Goal: Task Accomplishment & Management: Use online tool/utility

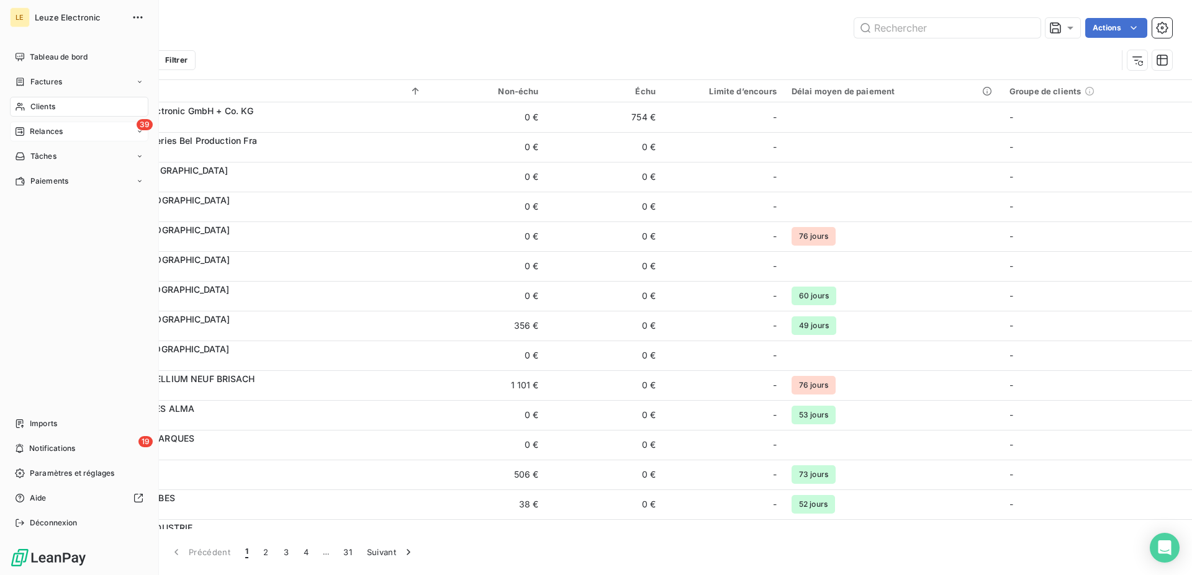
click at [27, 124] on div "39 Relances" at bounding box center [79, 132] width 138 height 20
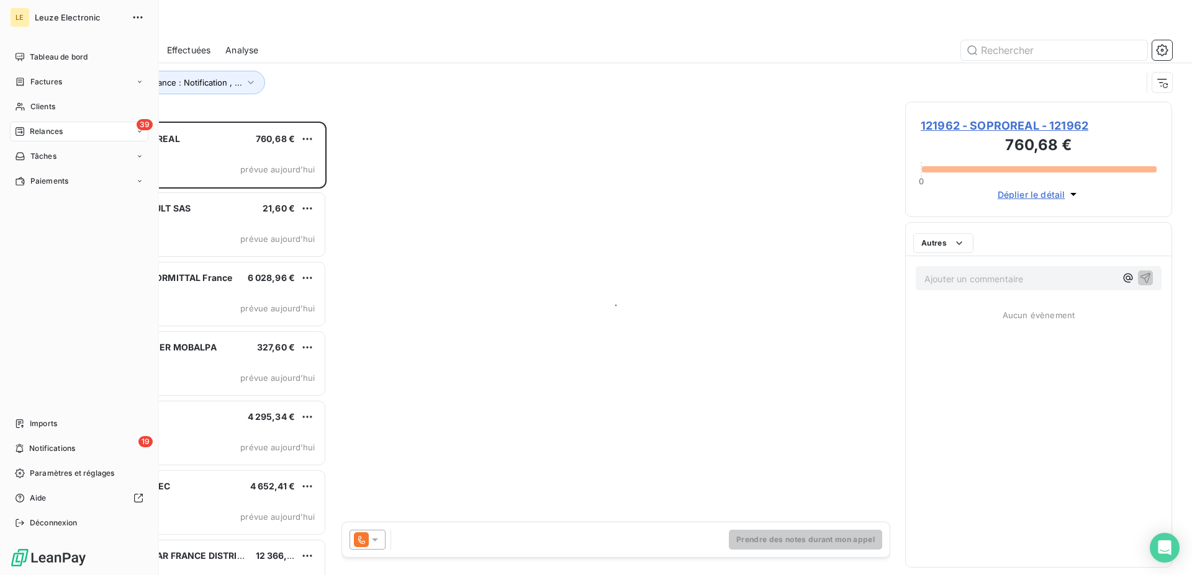
scroll to position [443, 256]
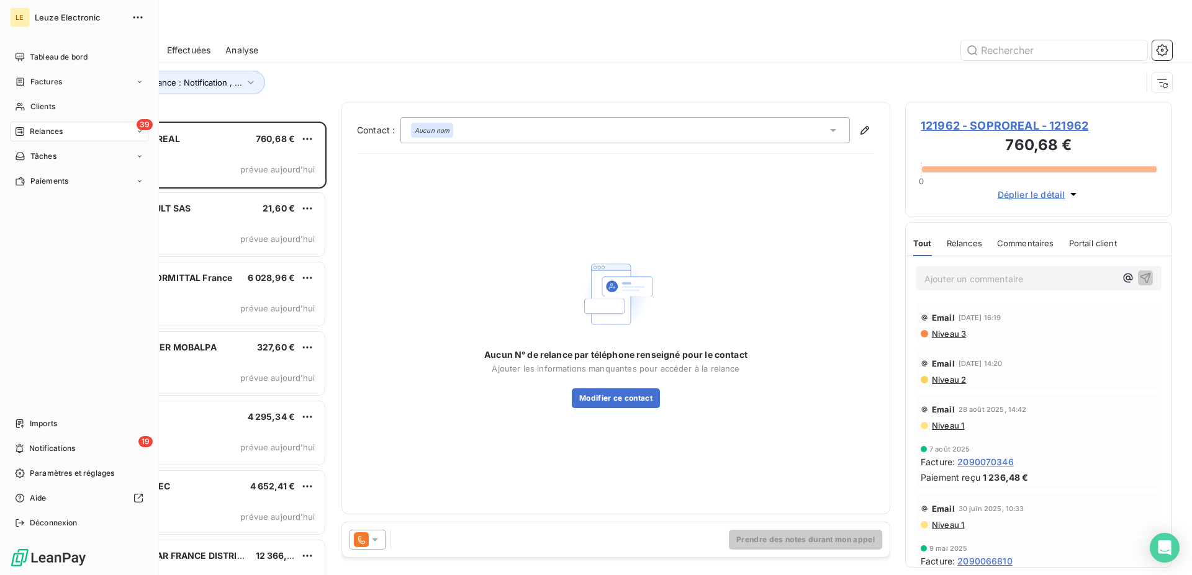
click at [111, 133] on div "39 Relances" at bounding box center [79, 132] width 138 height 20
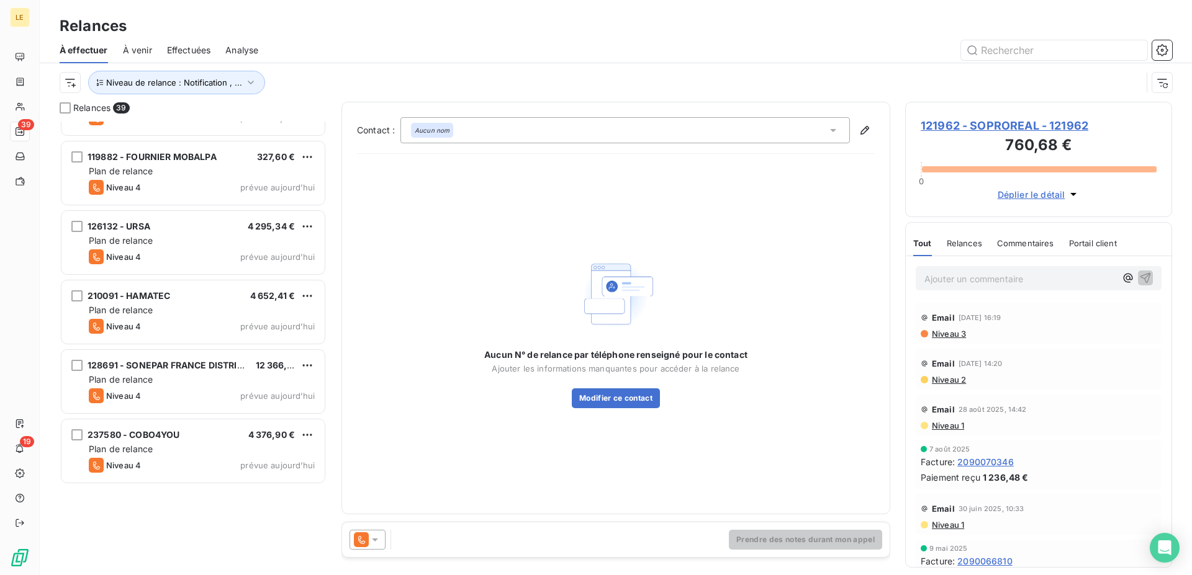
scroll to position [0, 0]
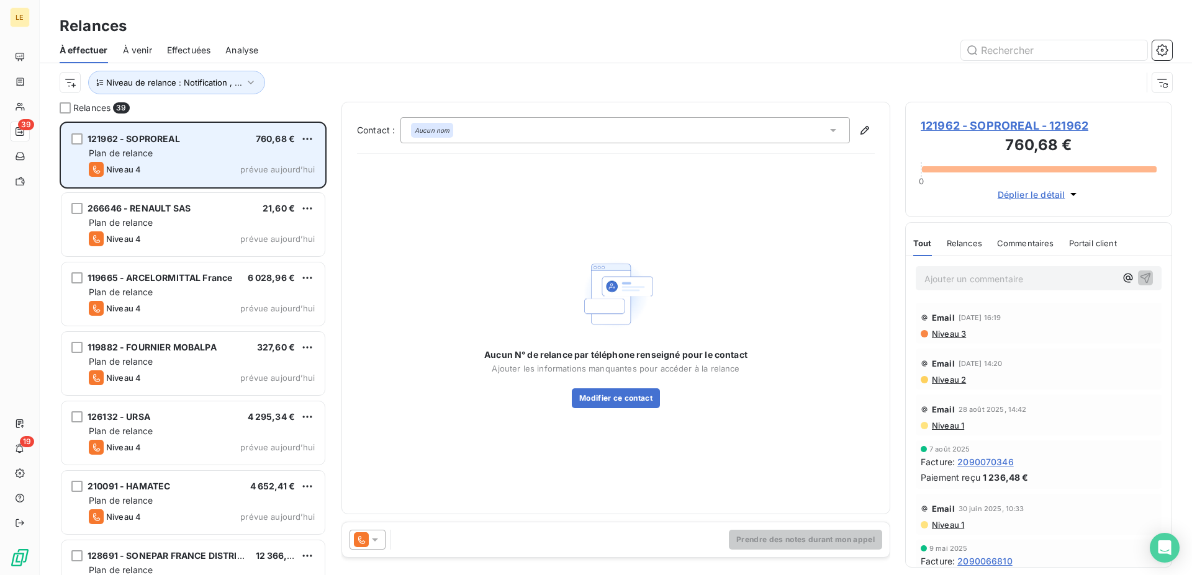
click at [135, 144] on span "121962 - SOPROREAL" at bounding box center [134, 138] width 92 height 11
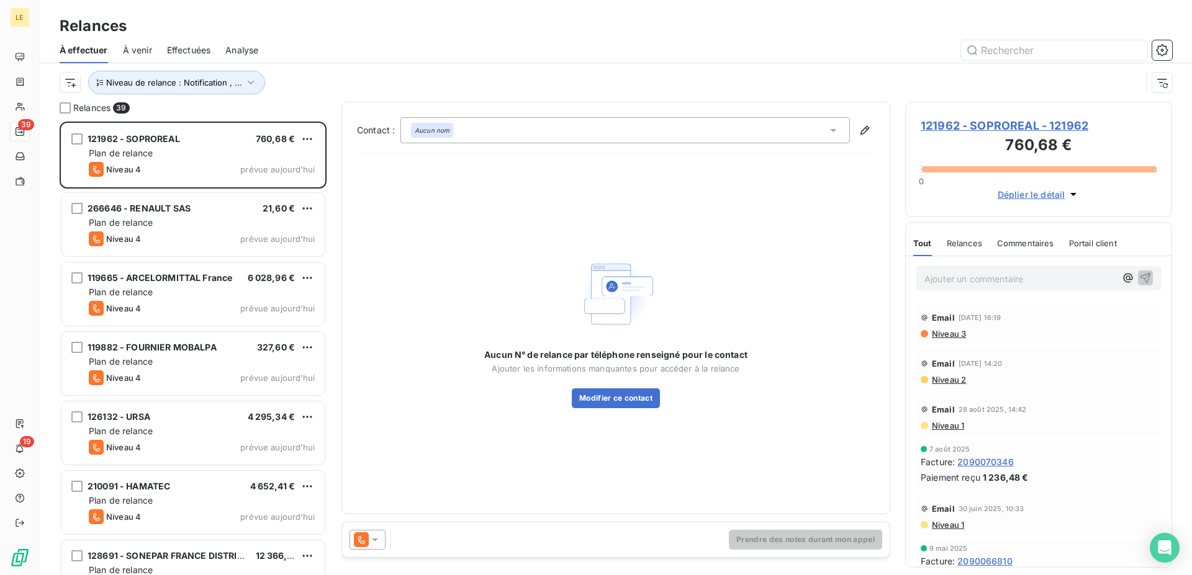
click at [449, 123] on div "Aucun nom" at bounding box center [432, 130] width 42 height 15
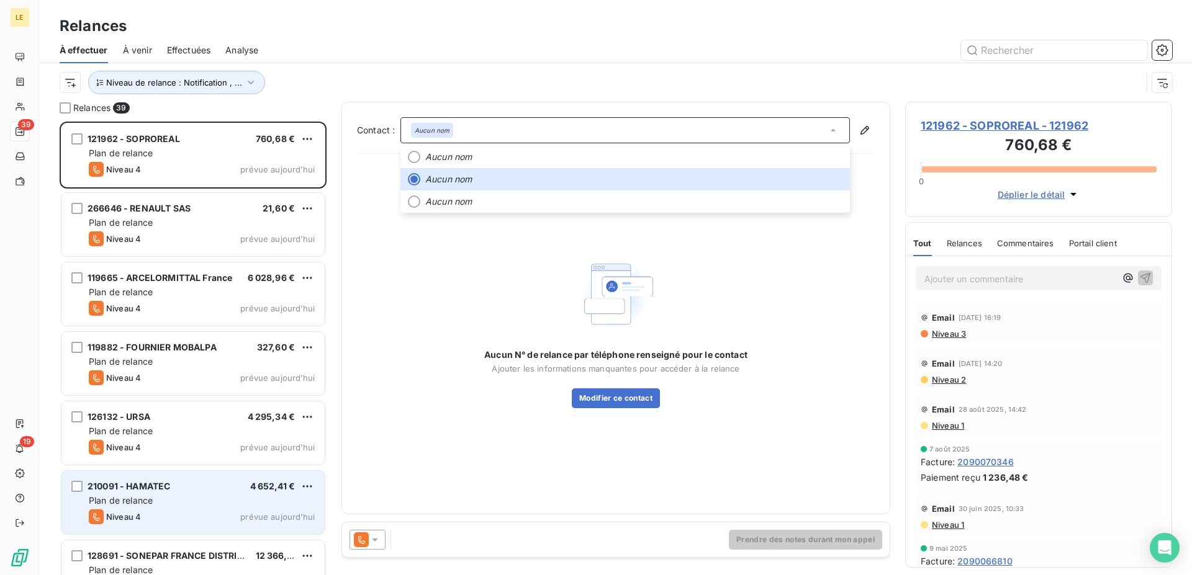
click at [116, 514] on span "Niveau 4" at bounding box center [123, 517] width 35 height 10
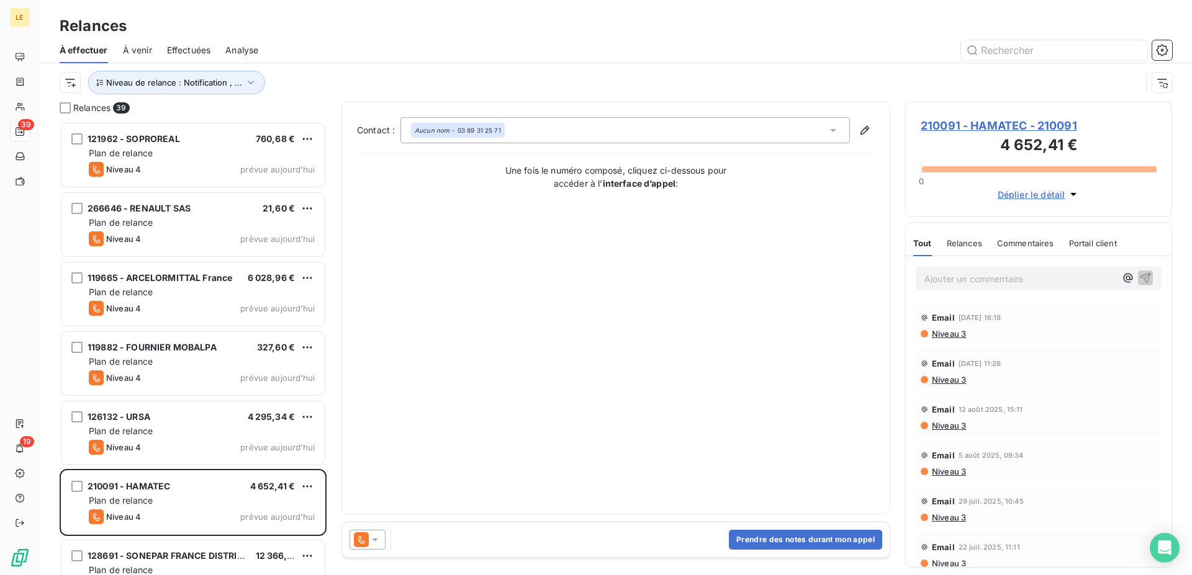
click at [374, 532] on div at bounding box center [367, 540] width 36 height 20
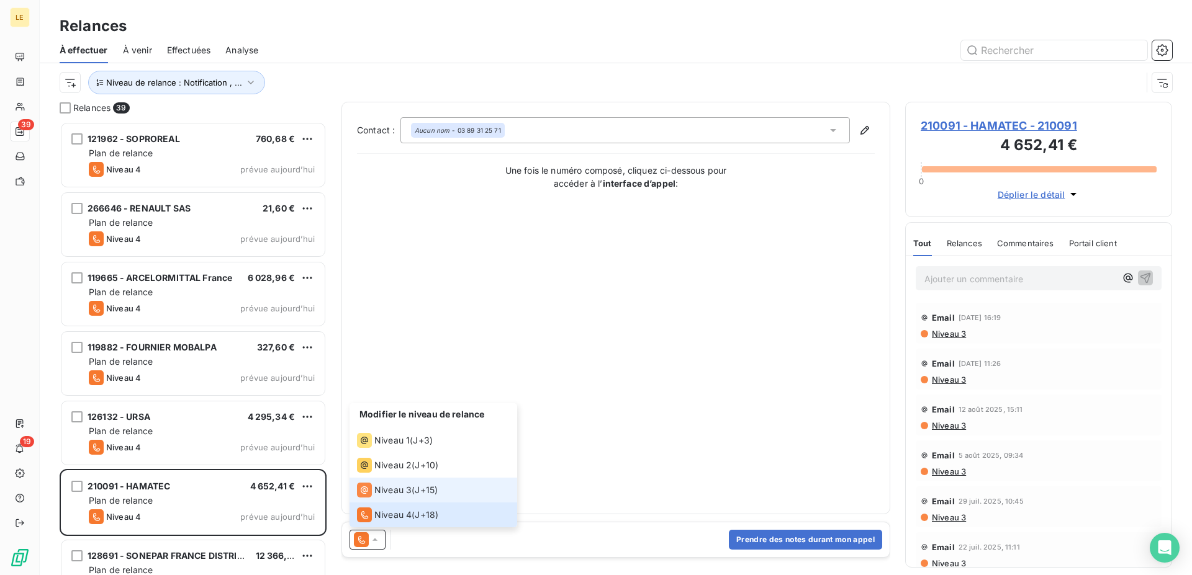
click at [381, 500] on li "Niveau 3 ( J+15 )" at bounding box center [433, 490] width 168 height 25
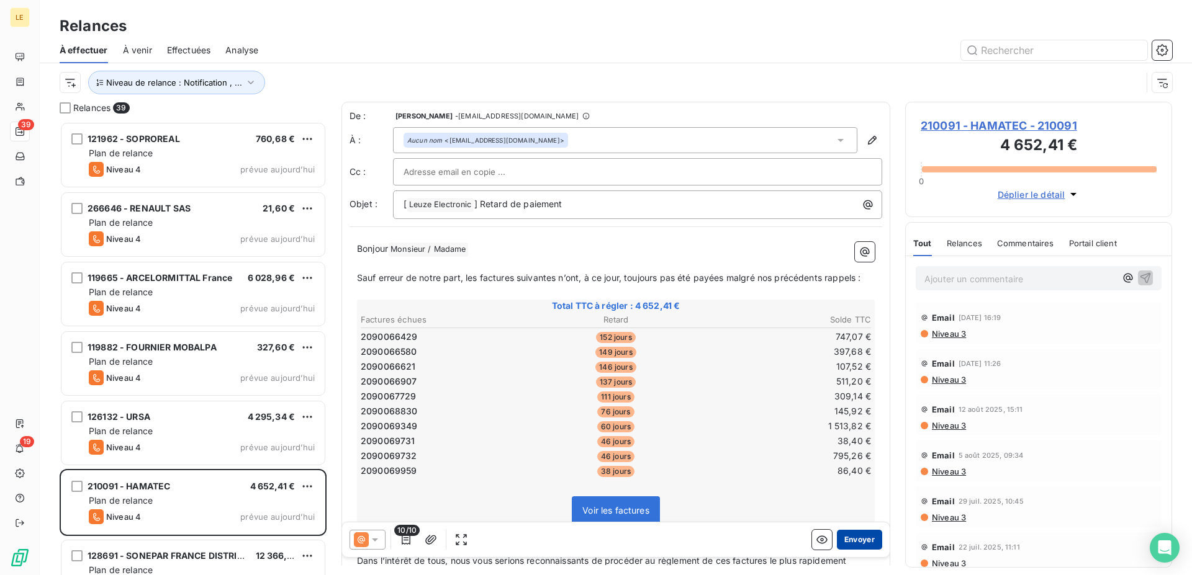
click at [853, 540] on button "Envoyer" at bounding box center [859, 540] width 45 height 20
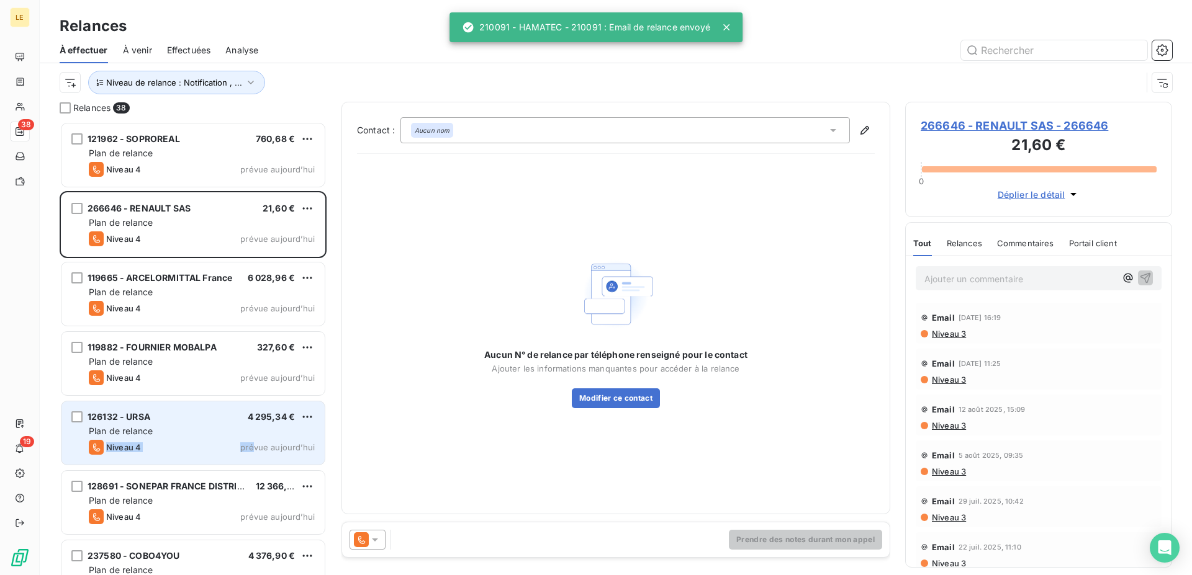
click at [256, 440] on div "126132 - URSA 4 295,34 € Plan de relance Niveau 4 prévue aujourd’hui" at bounding box center [192, 433] width 263 height 63
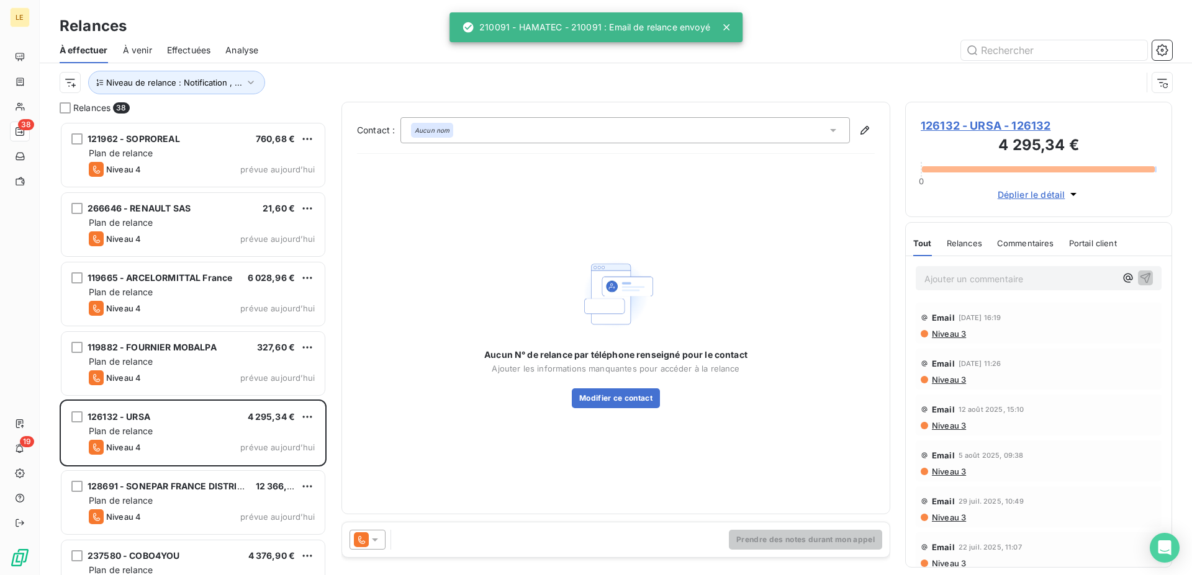
click at [374, 544] on icon at bounding box center [375, 540] width 12 height 12
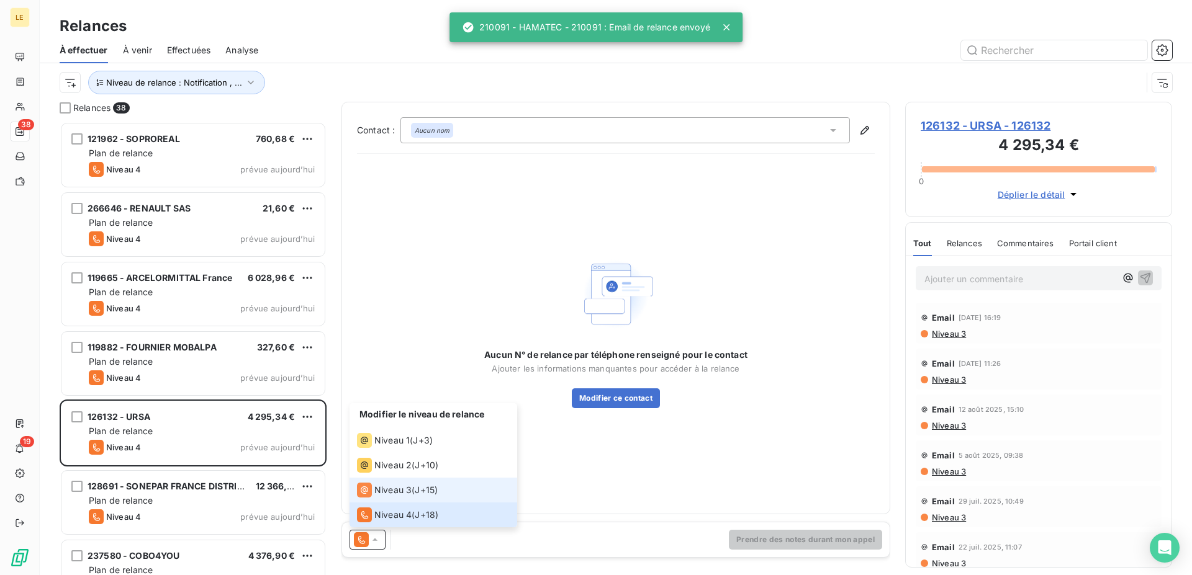
click at [375, 493] on span "Niveau 3" at bounding box center [392, 490] width 37 height 12
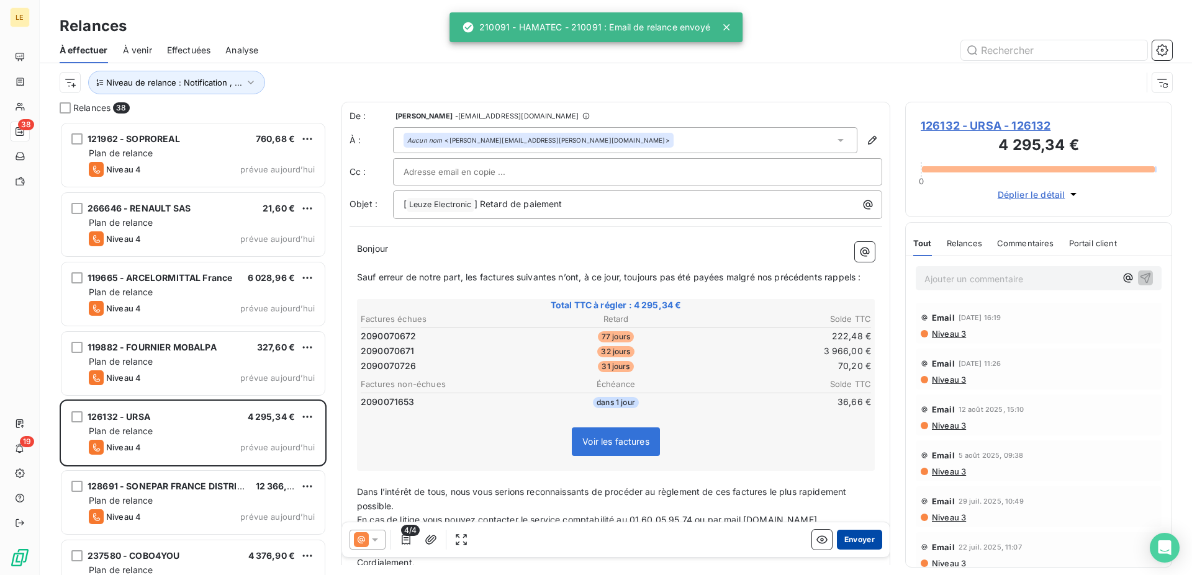
click at [844, 537] on button "Envoyer" at bounding box center [859, 540] width 45 height 20
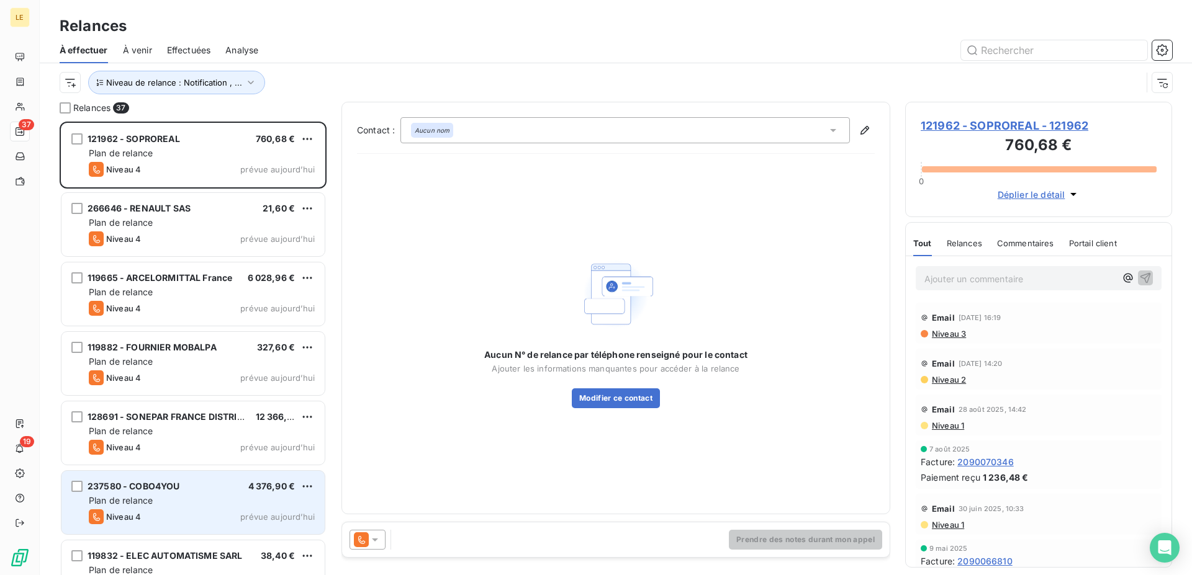
click at [219, 514] on div "Niveau 4 prévue aujourd’hui" at bounding box center [202, 517] width 226 height 15
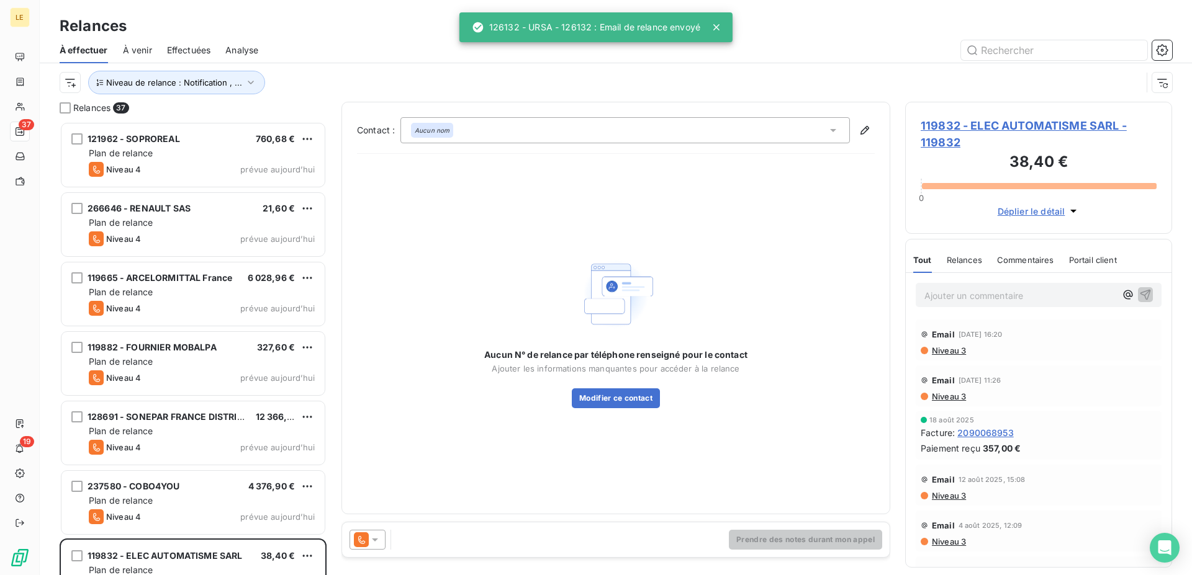
click at [379, 546] on icon at bounding box center [375, 540] width 12 height 12
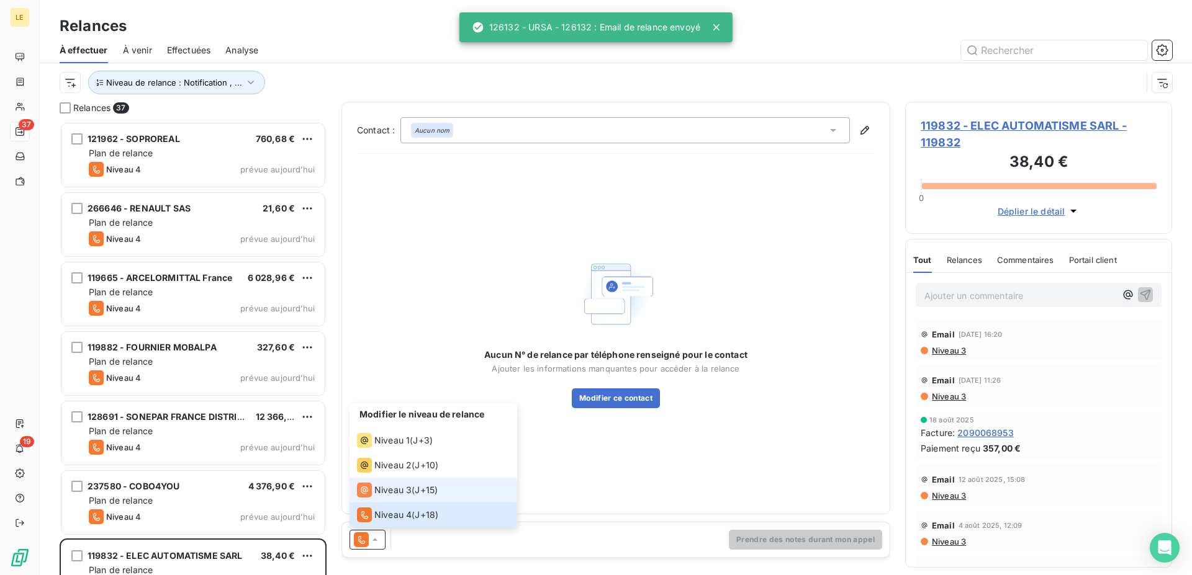
click at [367, 490] on icon at bounding box center [364, 490] width 15 height 15
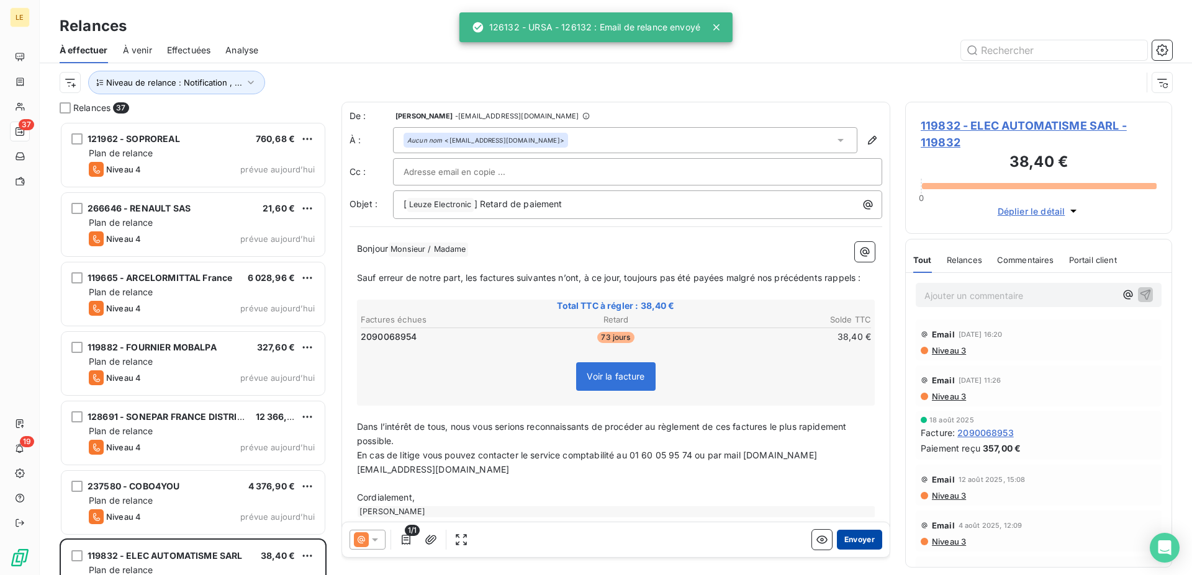
click at [853, 543] on button "Envoyer" at bounding box center [859, 540] width 45 height 20
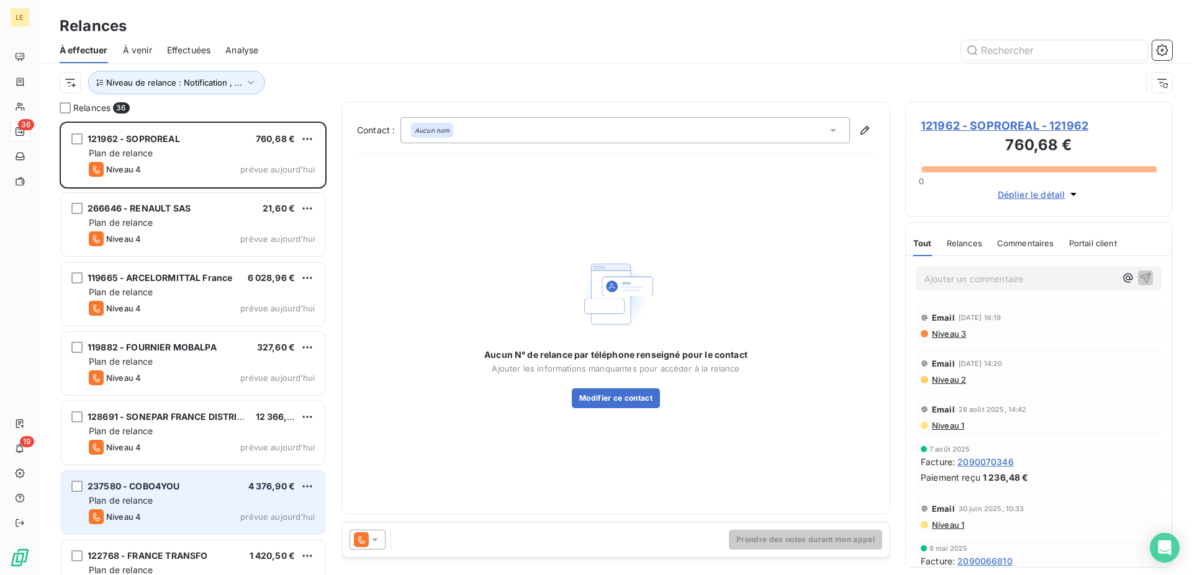
drag, startPoint x: 192, startPoint y: 510, endPoint x: 219, endPoint y: 508, distance: 26.8
click at [191, 511] on div "Niveau 4 prévue aujourd’hui" at bounding box center [202, 517] width 226 height 15
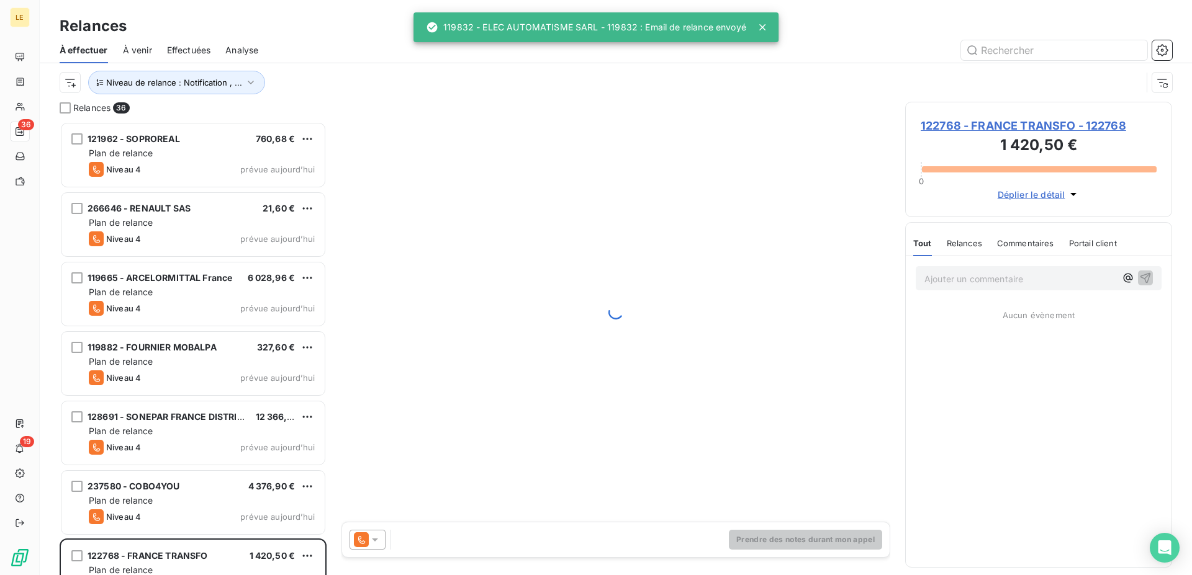
click at [366, 547] on icon at bounding box center [361, 540] width 15 height 15
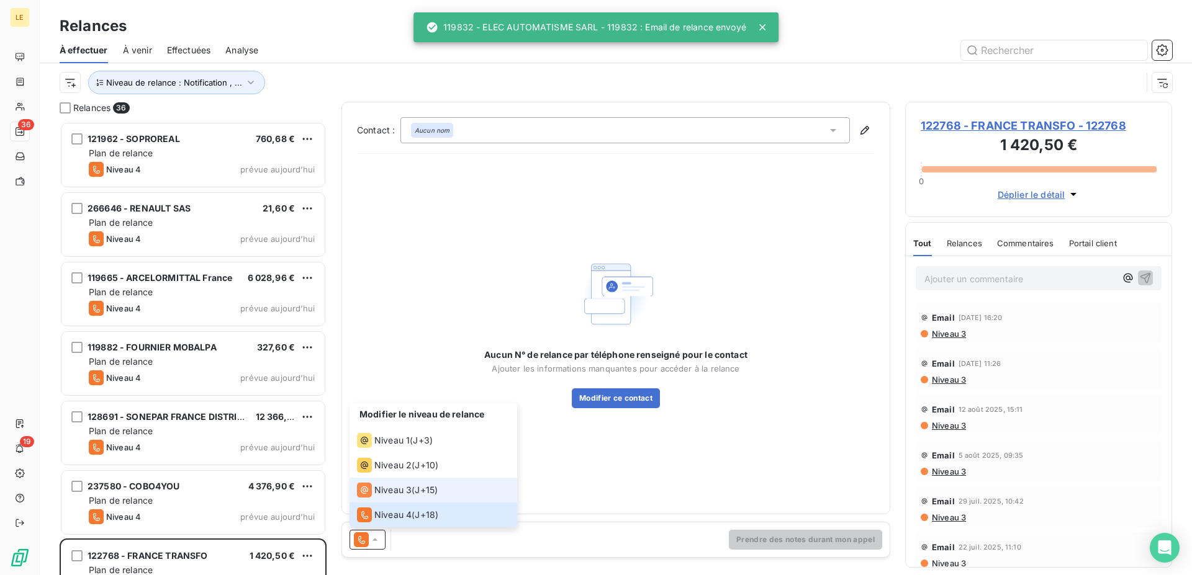
click at [374, 500] on li "Niveau 3 ( J+15 )" at bounding box center [433, 490] width 168 height 25
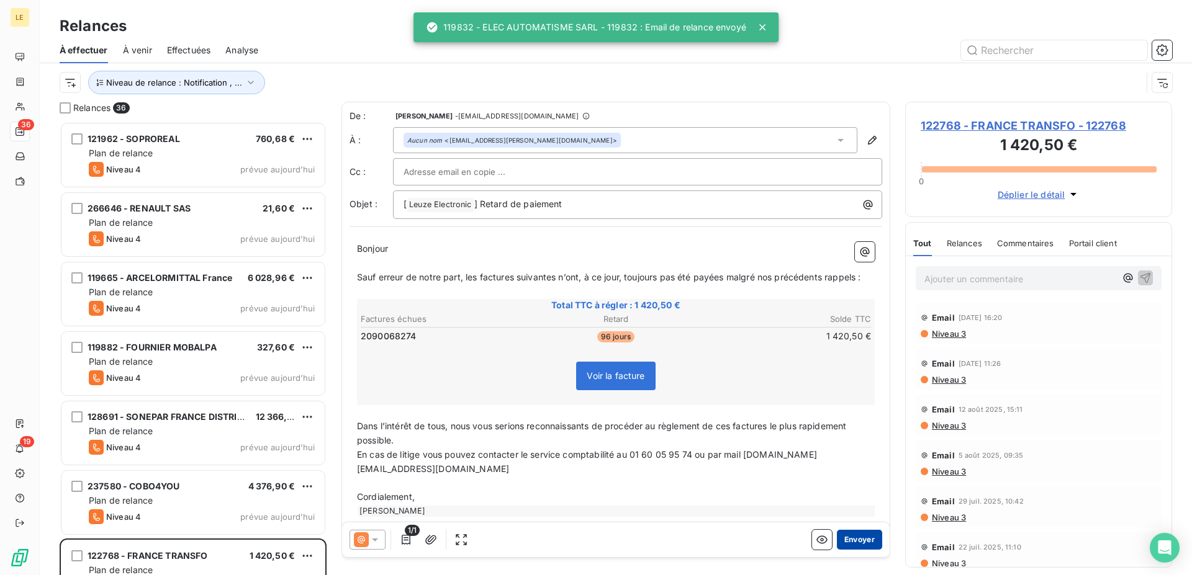
click at [853, 540] on button "Envoyer" at bounding box center [859, 540] width 45 height 20
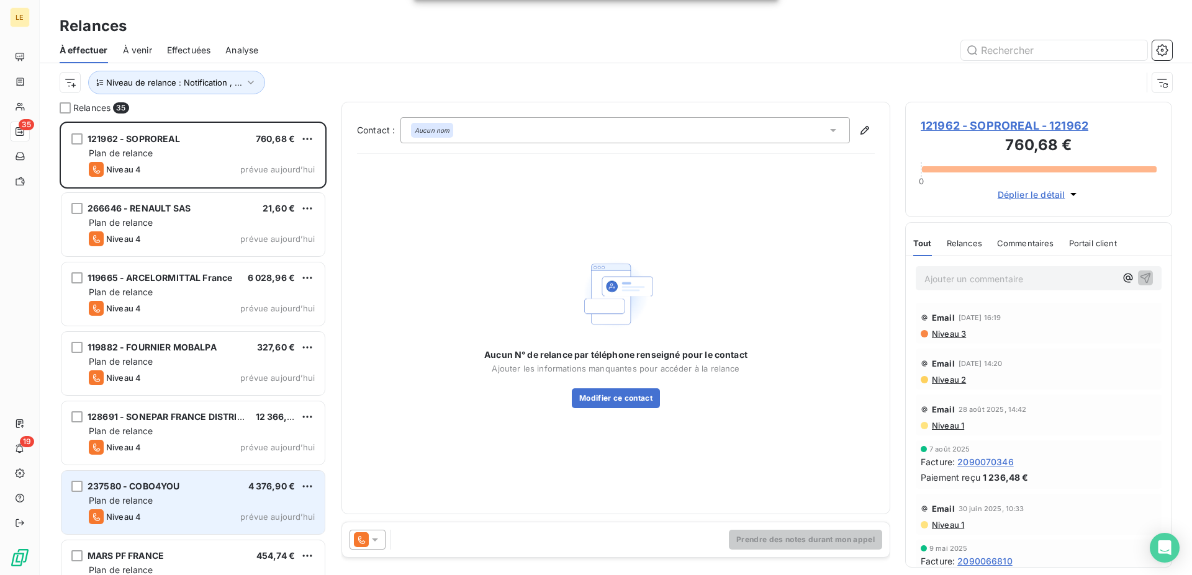
click at [241, 502] on div "Plan de relance" at bounding box center [202, 501] width 226 height 12
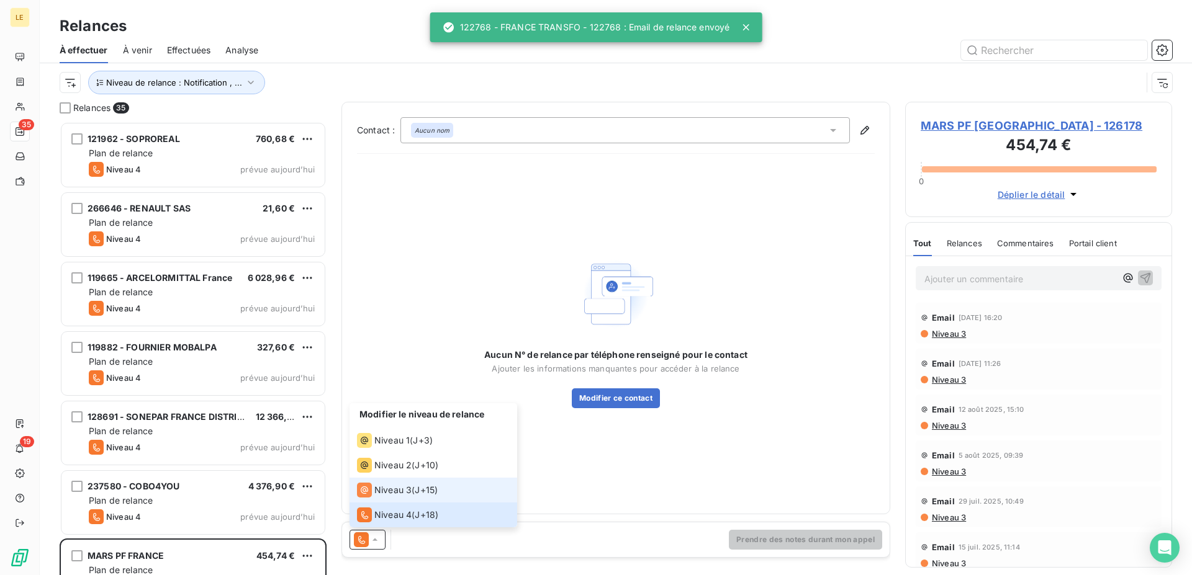
click at [382, 497] on div "Niveau 3" at bounding box center [384, 490] width 55 height 15
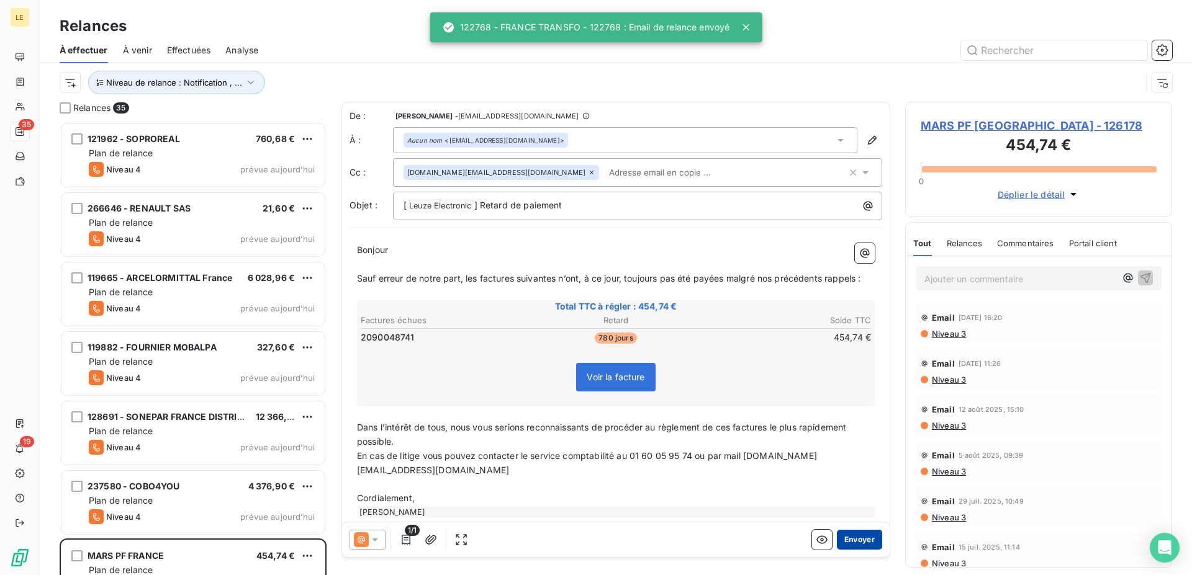
click at [845, 544] on button "Envoyer" at bounding box center [859, 540] width 45 height 20
